Goal: Task Accomplishment & Management: Complete application form

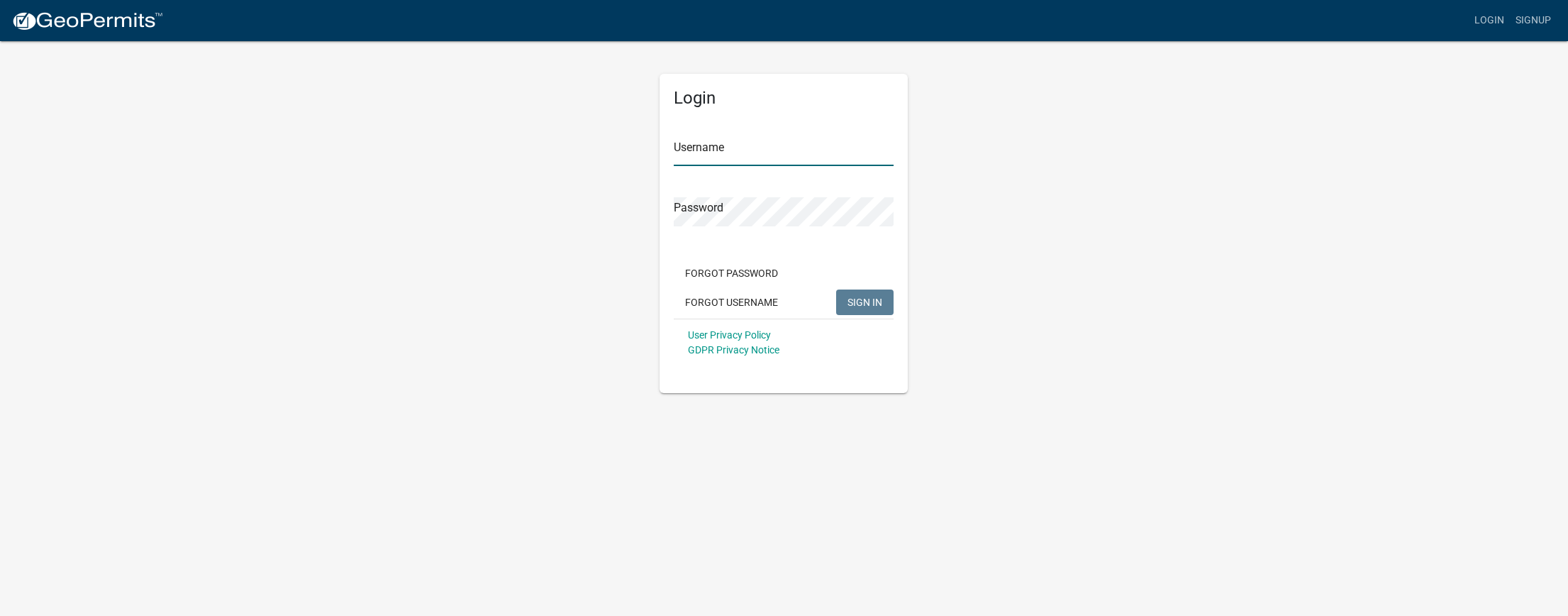
type input "Stcampbell"
click at [868, 306] on span "SIGN IN" at bounding box center [865, 302] width 35 height 11
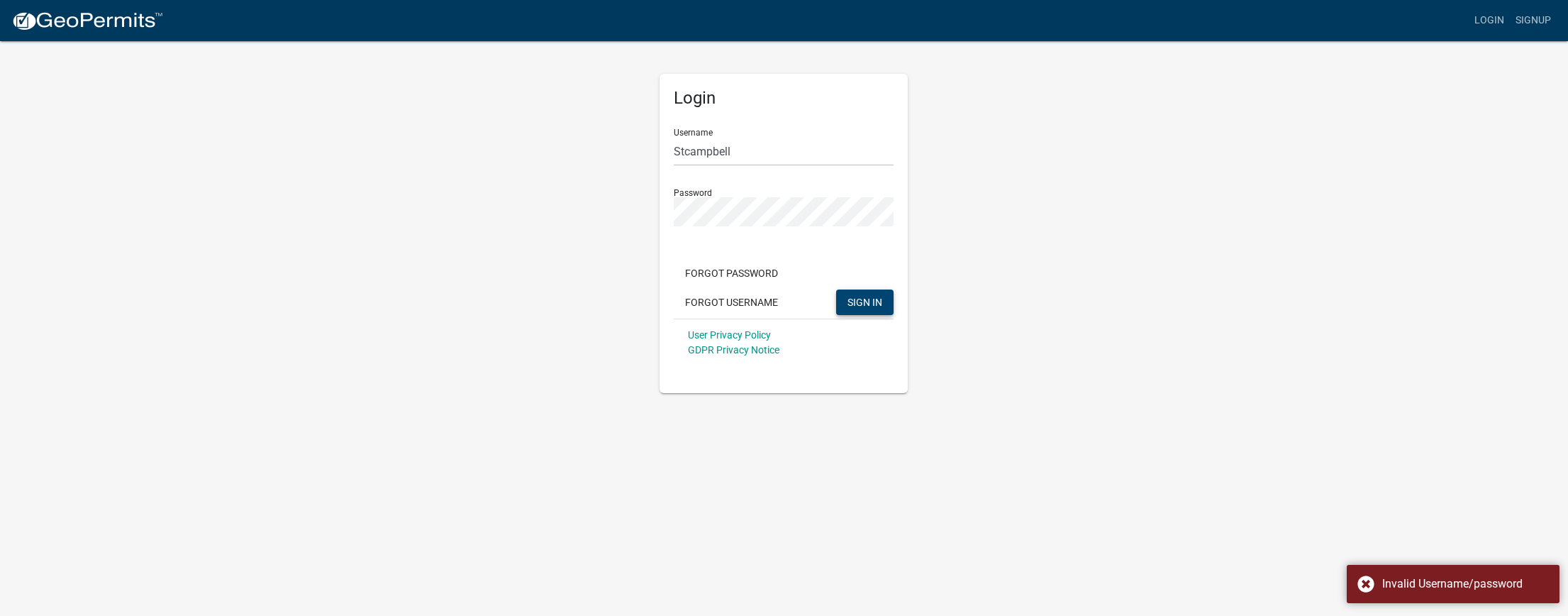
drag, startPoint x: 1367, startPoint y: 587, endPoint x: 1342, endPoint y: 555, distance: 40.6
click at [1366, 586] on div "Invalid Username/password" at bounding box center [1453, 584] width 213 height 38
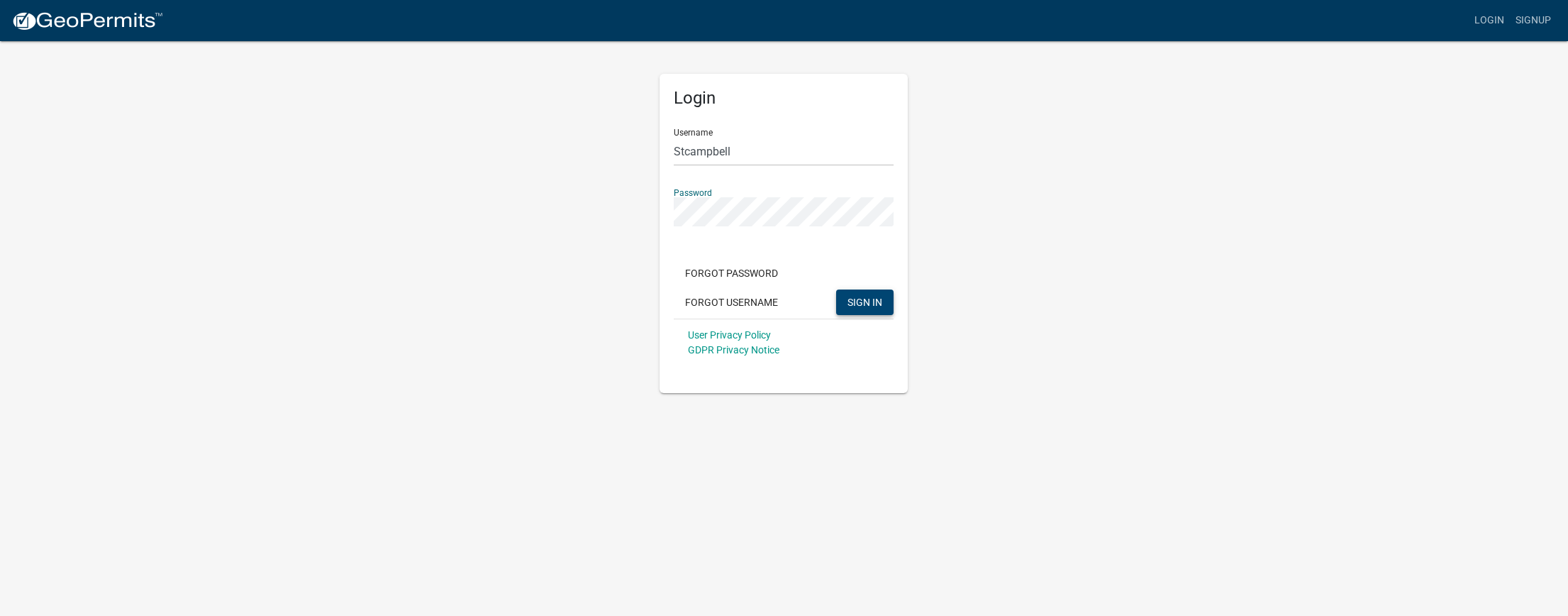
click at [664, 216] on div "Login Username Stcampbell Password Forgot Password Forgot Username SIGN IN User…" at bounding box center [784, 233] width 248 height 320
click at [862, 308] on span "SIGN IN" at bounding box center [865, 302] width 35 height 11
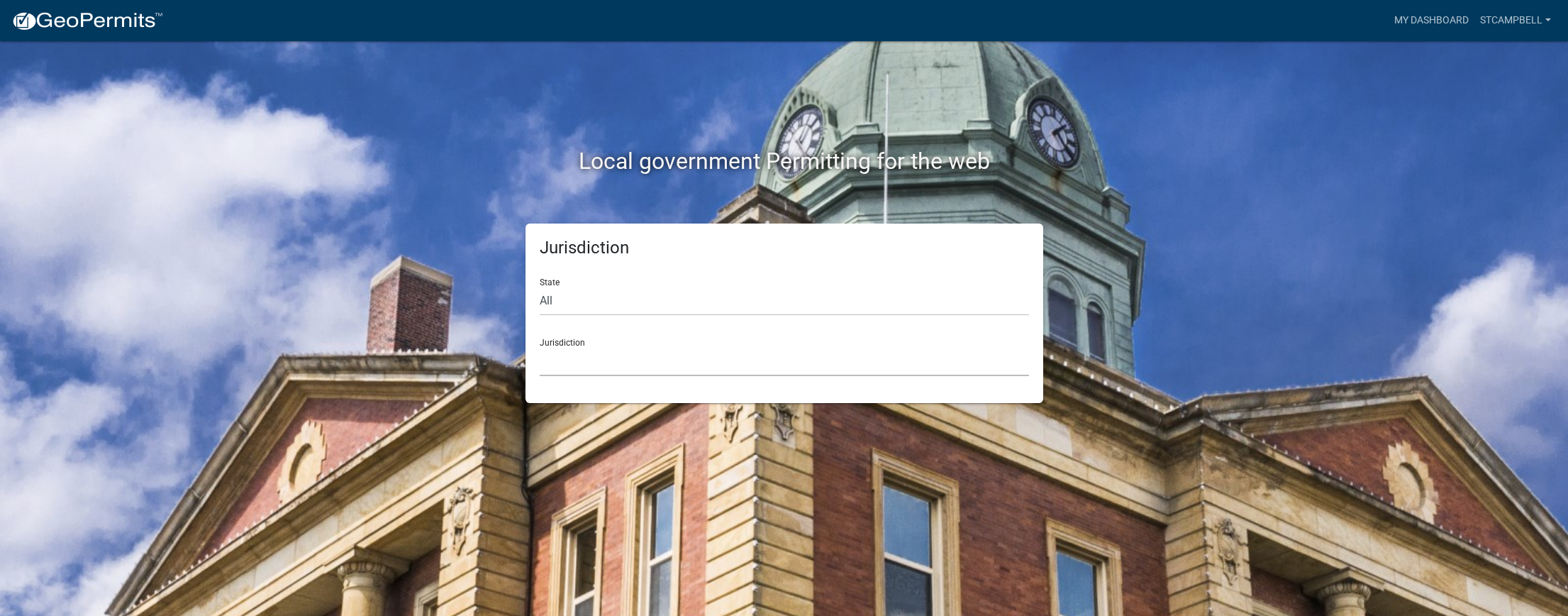
click at [585, 353] on select "[GEOGRAPHIC_DATA], [US_STATE] [GEOGRAPHIC_DATA], [US_STATE][PERSON_NAME][GEOGRA…" at bounding box center [784, 362] width 489 height 29
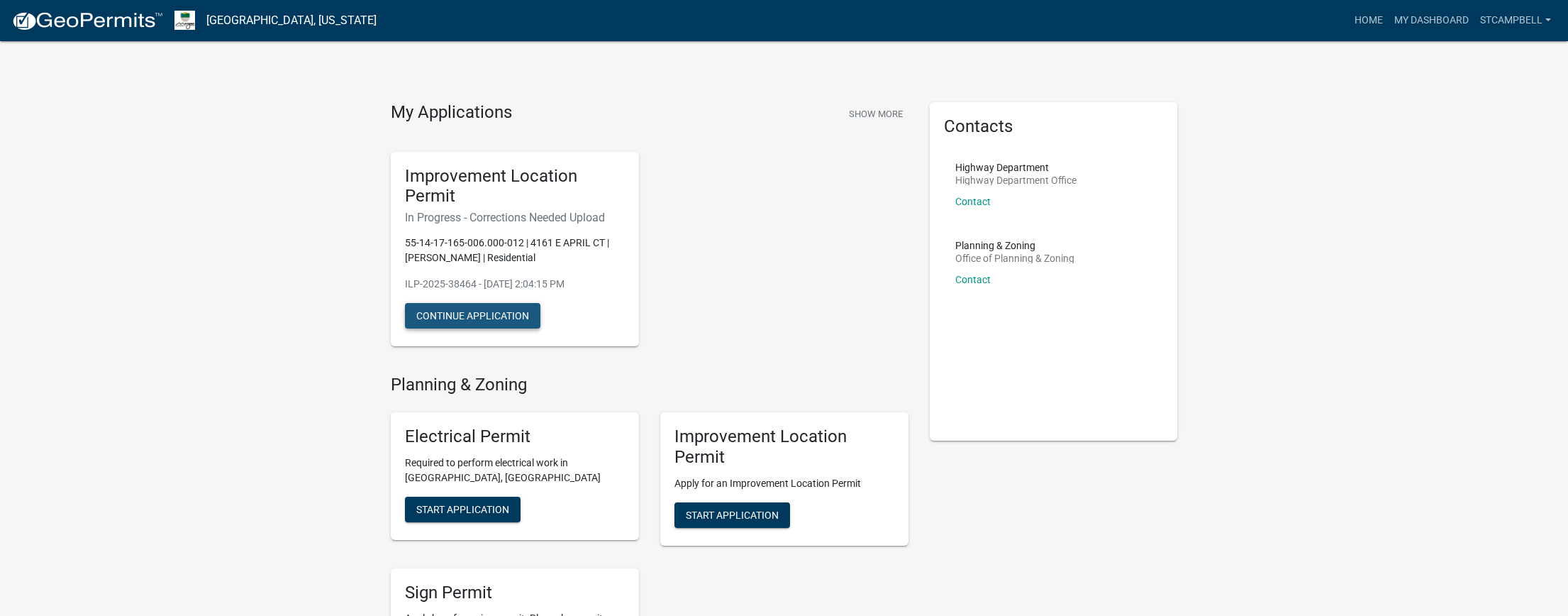
click at [452, 321] on button "Continue Application" at bounding box center [473, 315] width 135 height 25
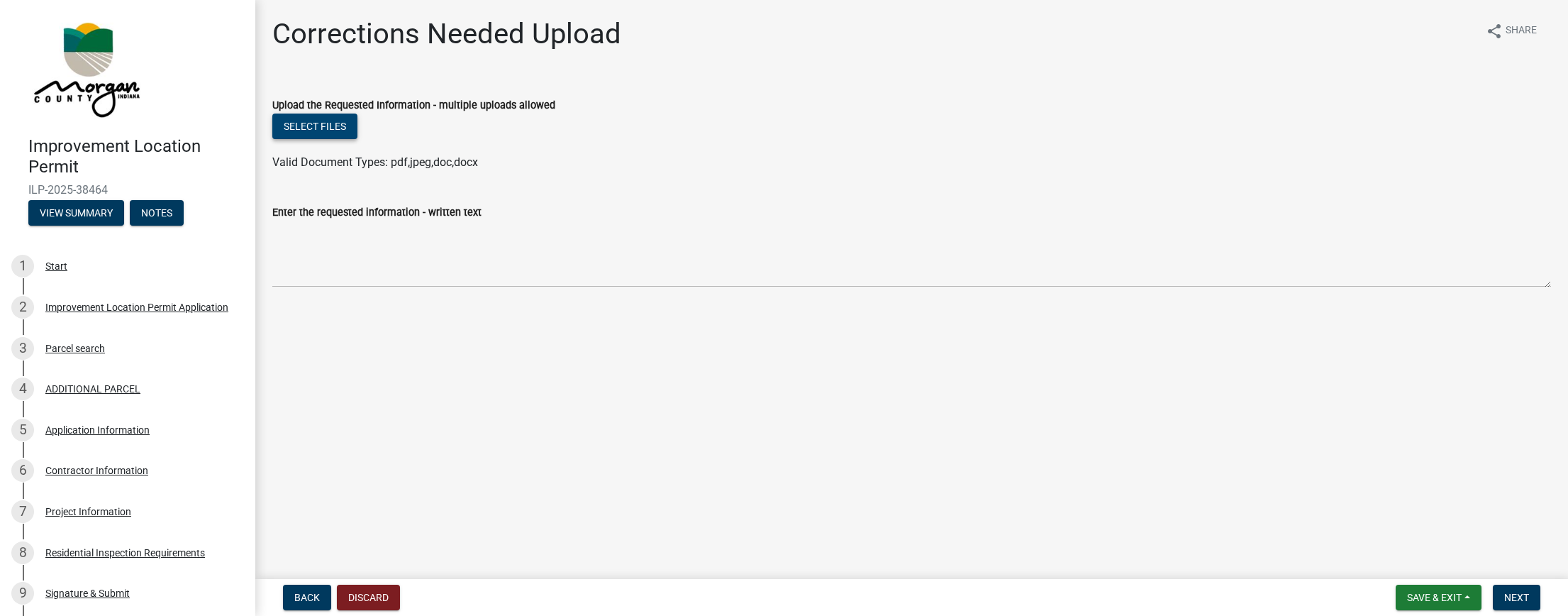
click at [317, 126] on button "Select files" at bounding box center [315, 126] width 85 height 25
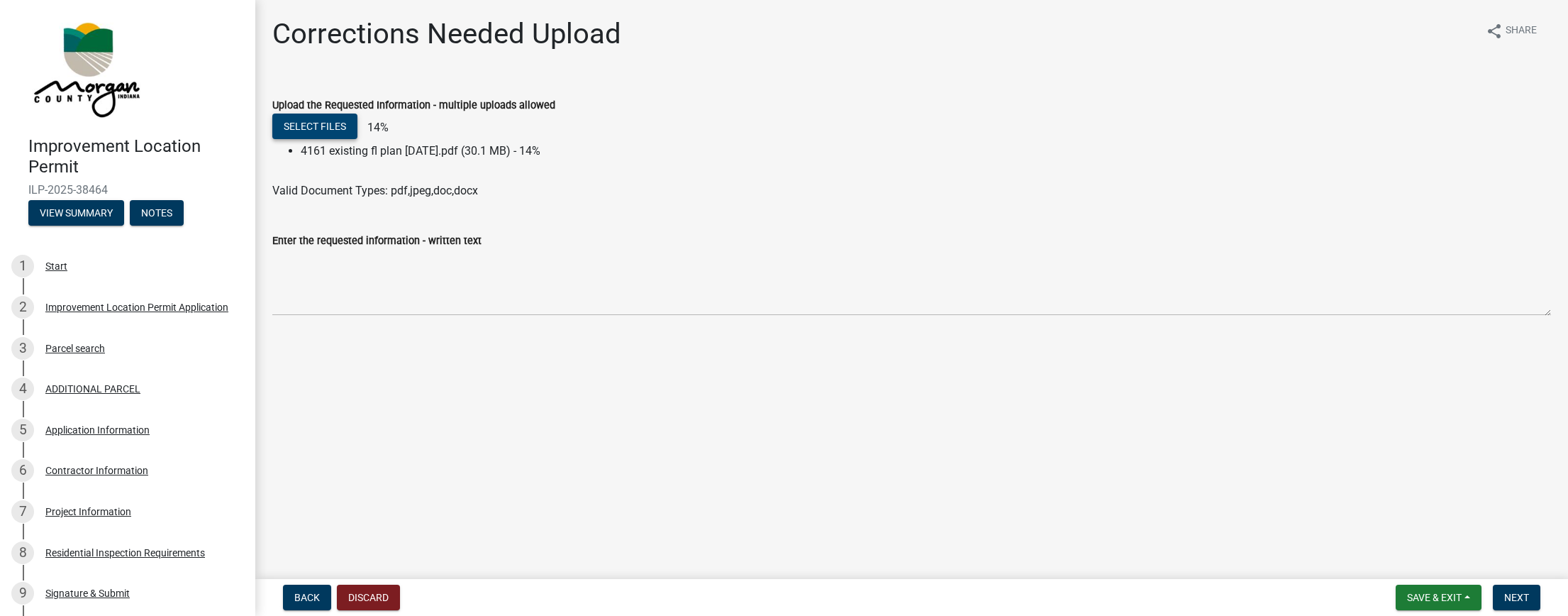
click at [315, 122] on button "Select files" at bounding box center [315, 126] width 85 height 25
click at [422, 158] on li "4161 existing fl plan [DATE].pdf (30.1 MB) - 14%" at bounding box center [926, 152] width 1250 height 17
click at [300, 124] on button "Select files" at bounding box center [315, 126] width 85 height 25
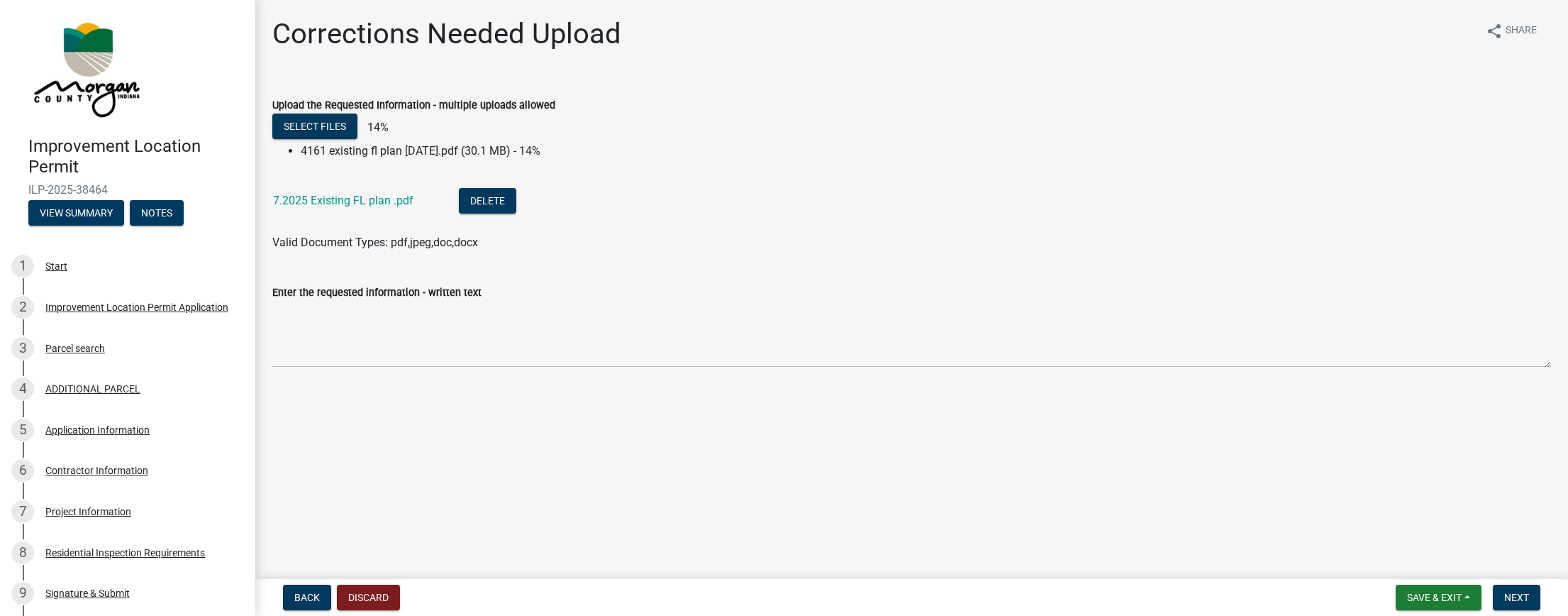
click at [545, 149] on li "4161 existing fl plan [DATE].pdf (30.1 MB) - 14%" at bounding box center [926, 152] width 1250 height 17
click at [542, 151] on li "4161 existing fl plan [DATE].pdf (30.1 MB) - 14%" at bounding box center [926, 152] width 1250 height 17
drag, startPoint x: 543, startPoint y: 152, endPoint x: 290, endPoint y: 150, distance: 253.0
click at [290, 150] on ul "4161 existing fl plan [DATE].pdf (30.1 MB) - 14%" at bounding box center [912, 152] width 1279 height 17
click at [484, 198] on button "Delete" at bounding box center [487, 200] width 57 height 25
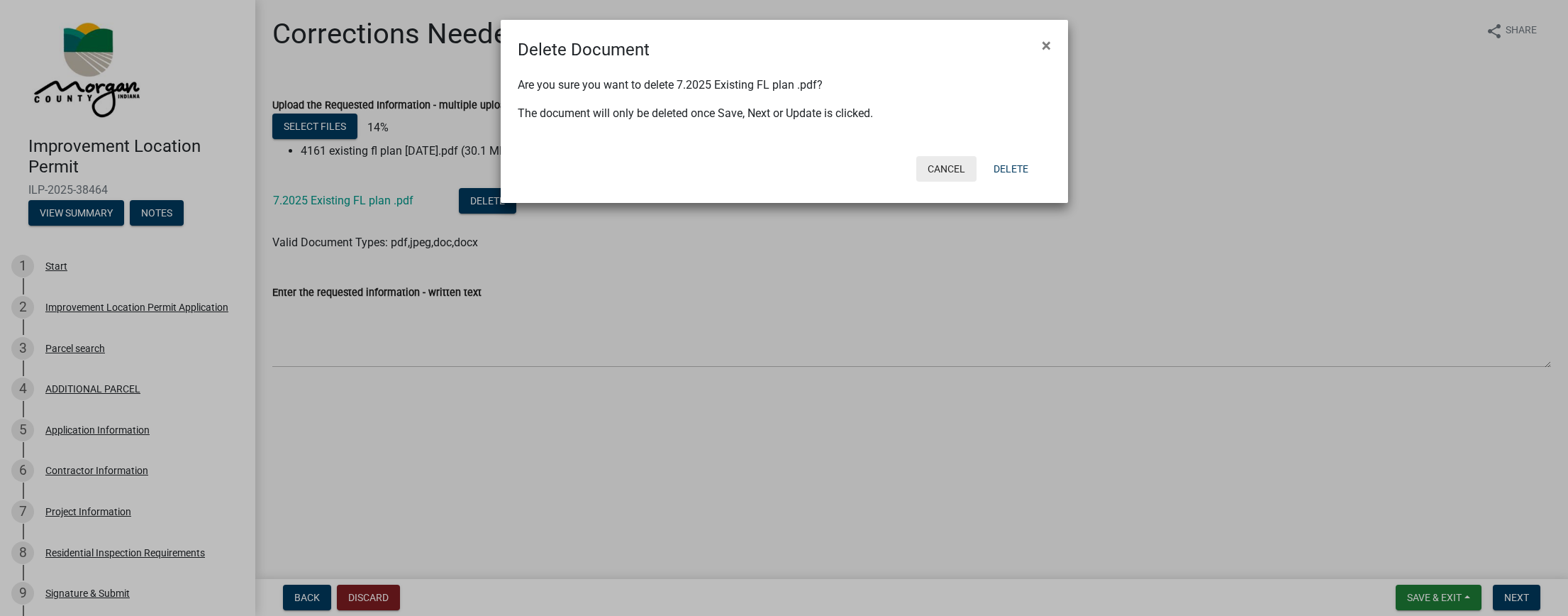
click at [950, 172] on button "Cancel" at bounding box center [946, 168] width 61 height 25
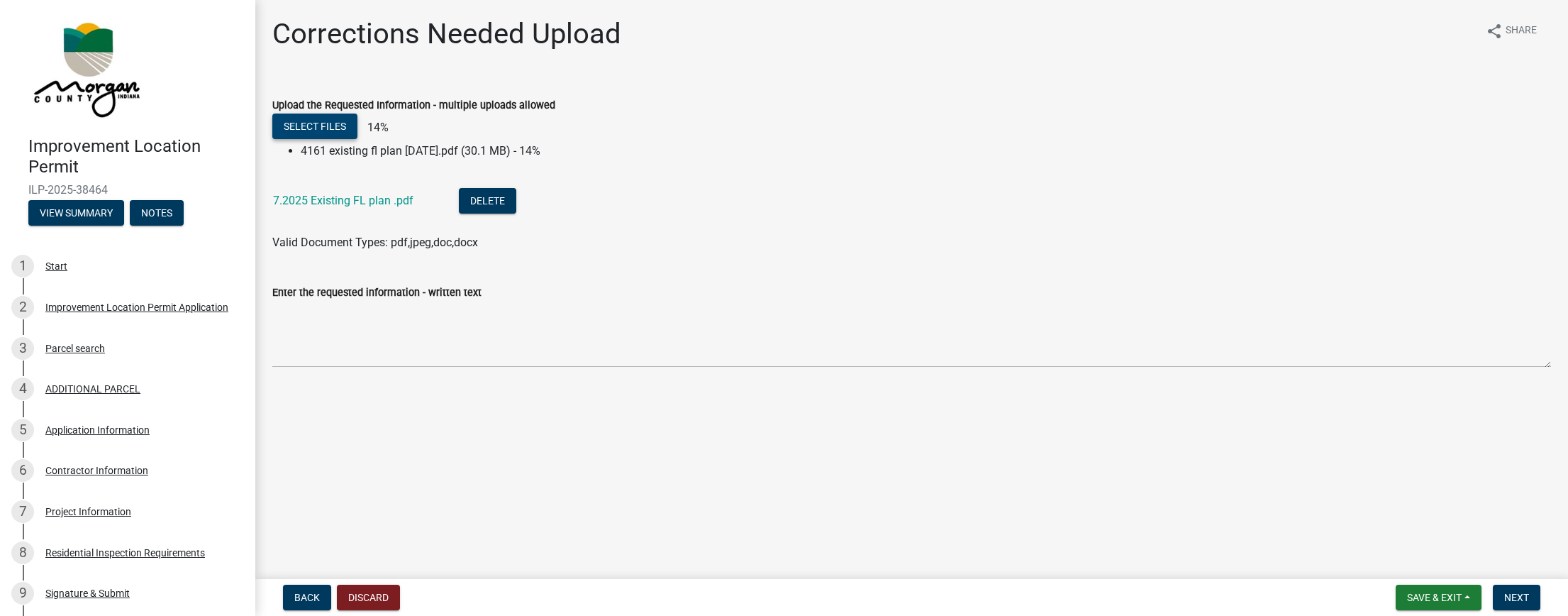
click at [325, 124] on button "Select files" at bounding box center [315, 126] width 85 height 25
click at [319, 124] on button "Select files" at bounding box center [315, 126] width 85 height 25
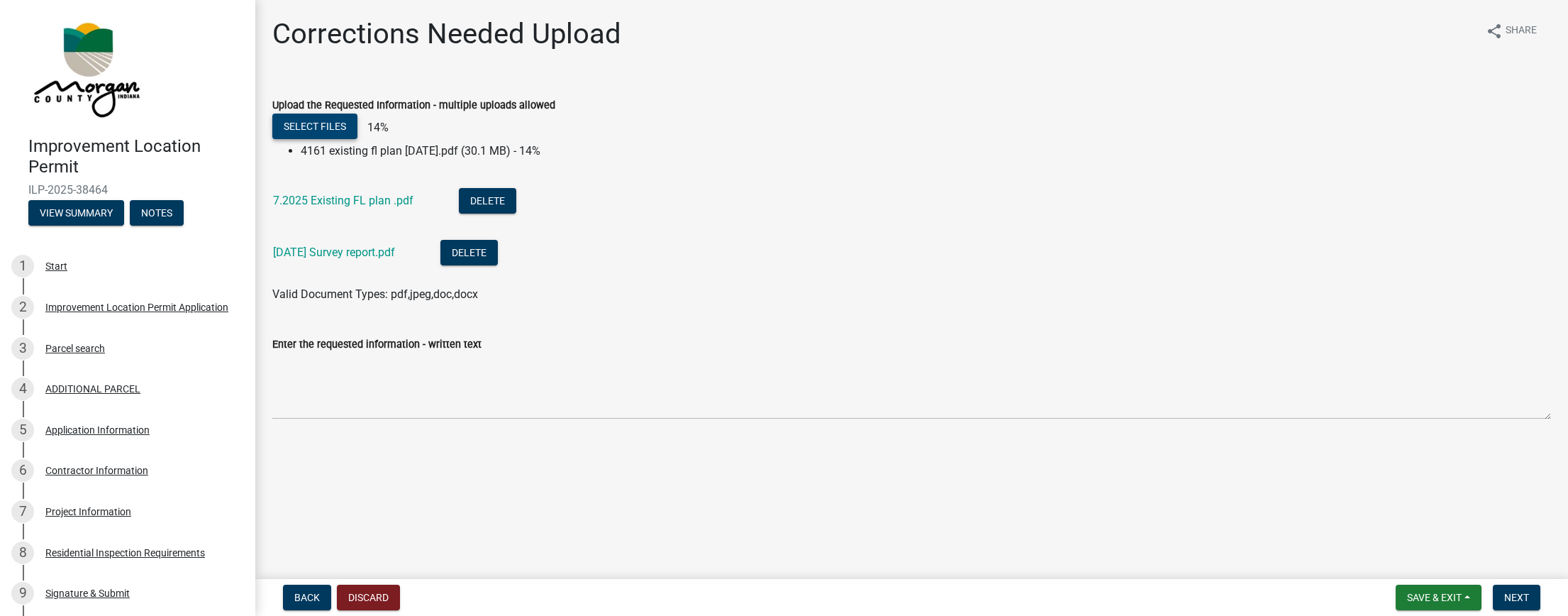
click at [292, 118] on button "Select files" at bounding box center [315, 126] width 85 height 25
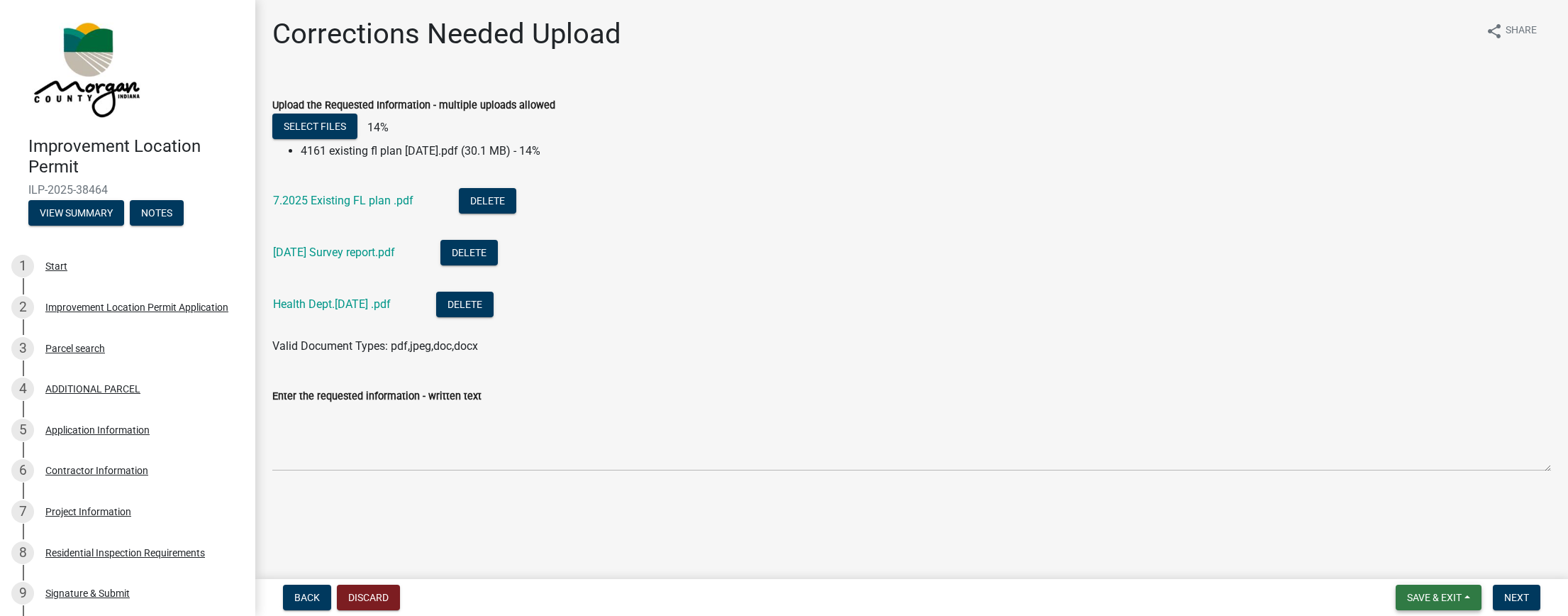
click at [1449, 597] on span "Save & Exit" at bounding box center [1434, 597] width 55 height 11
click at [1412, 563] on button "Save & Exit" at bounding box center [1424, 560] width 113 height 34
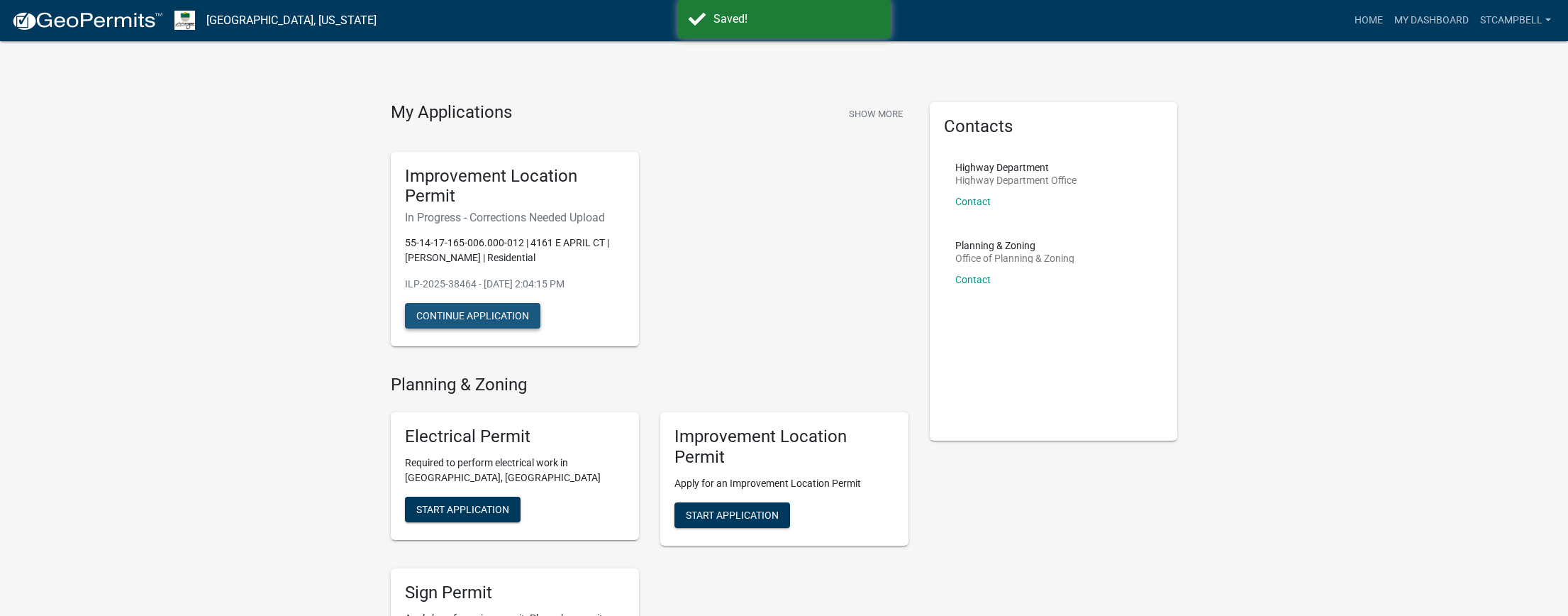
click at [471, 315] on button "Continue Application" at bounding box center [473, 315] width 135 height 25
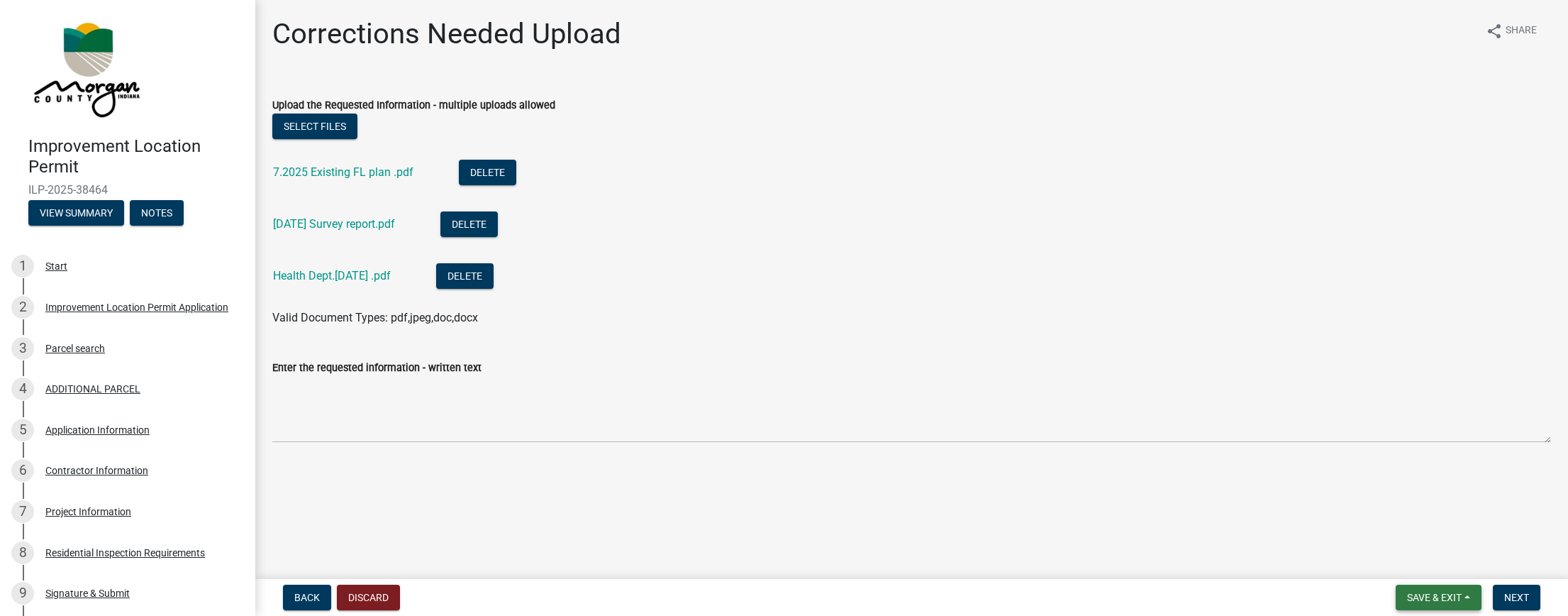
click at [1436, 598] on span "Save & Exit" at bounding box center [1434, 597] width 55 height 11
click at [1422, 561] on button "Save & Exit" at bounding box center [1424, 560] width 113 height 34
